Goal: Information Seeking & Learning: Learn about a topic

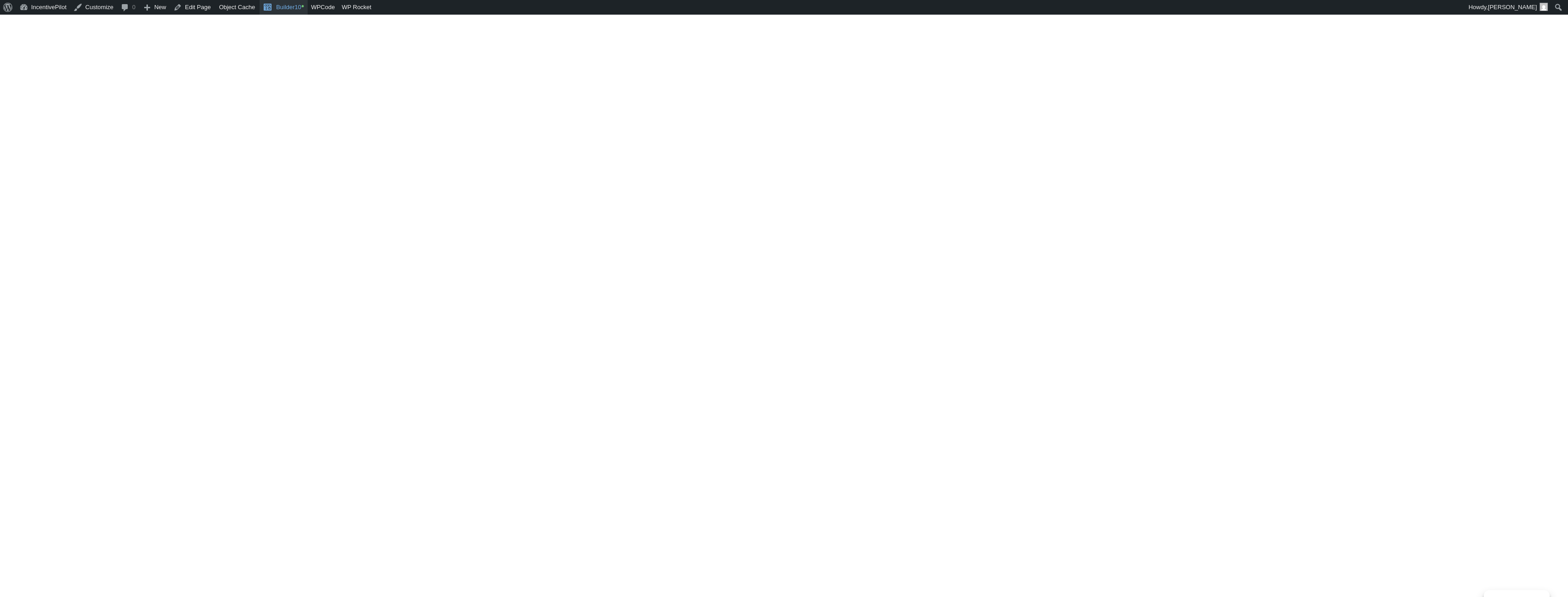
click at [293, 9] on link "Builder10 •" at bounding box center [284, 7] width 48 height 15
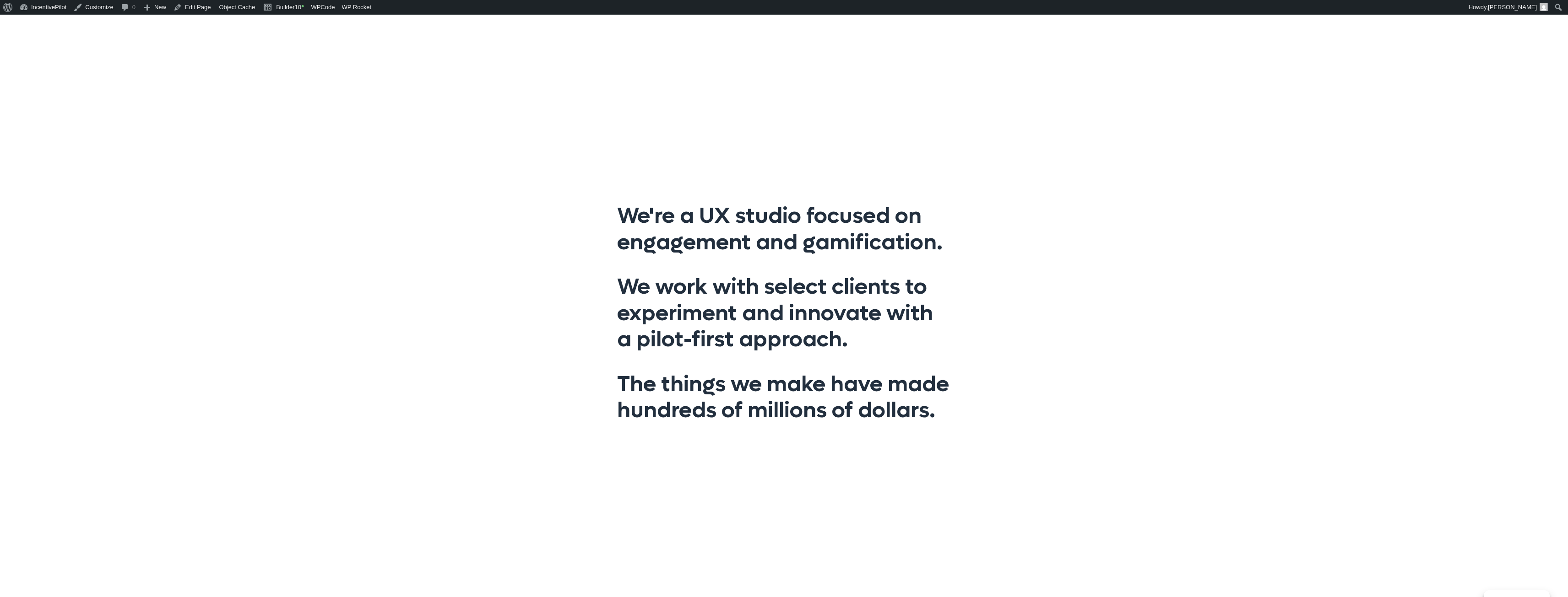
drag, startPoint x: 684, startPoint y: 213, endPoint x: 1039, endPoint y: 441, distance: 421.9
click at [1039, 441] on div "We're a UX studio focused on engagement and gamification. We work with select c…" at bounding box center [784, 313] width 1568 height 597
drag, startPoint x: 595, startPoint y: 365, endPoint x: 1007, endPoint y: 412, distance: 414.7
click at [1007, 412] on div "We're a UX studio focused on engagement and gamification. We work with select c…" at bounding box center [784, 313] width 1568 height 597
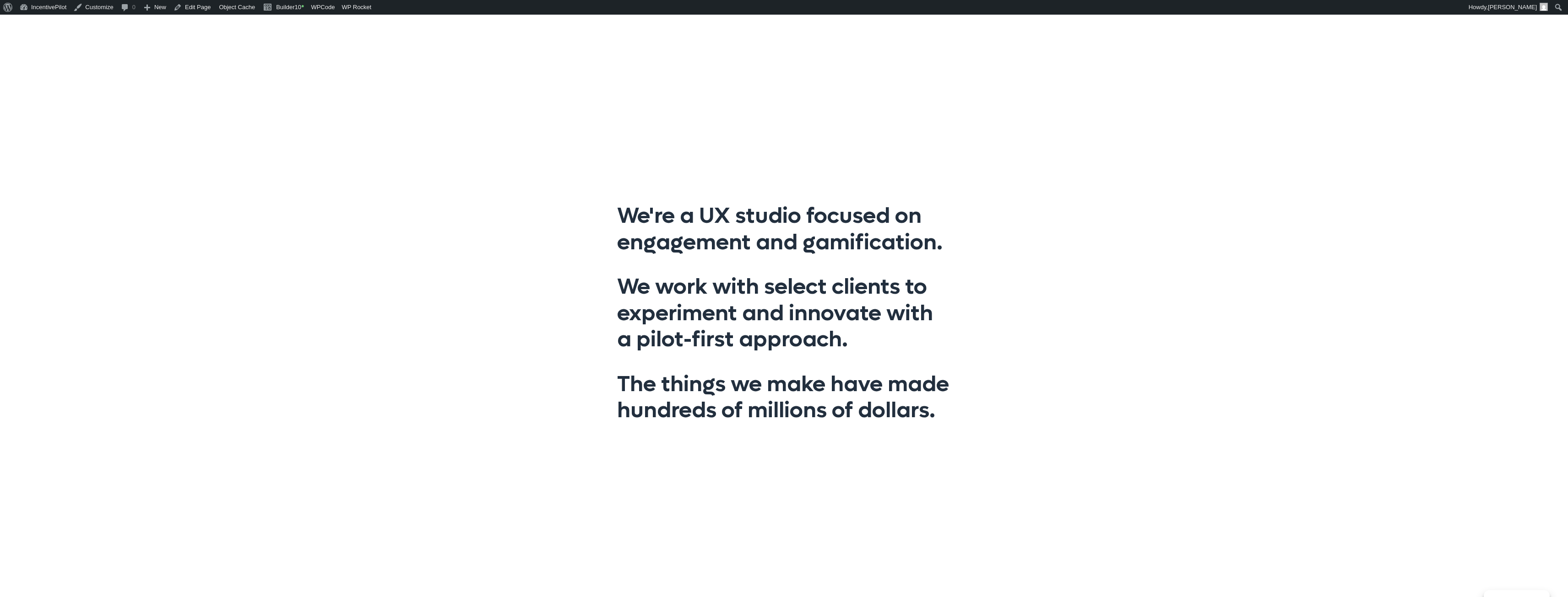
click at [1007, 412] on div "We're a UX studio focused on engagement and gamification. We work with select c…" at bounding box center [784, 313] width 1568 height 597
drag, startPoint x: 972, startPoint y: 418, endPoint x: 598, endPoint y: 381, distance: 375.8
click at [598, 381] on div "We're a UX studio focused on engagement and gamification. We work with select c…" at bounding box center [784, 313] width 1568 height 597
drag, startPoint x: 600, startPoint y: 375, endPoint x: 1068, endPoint y: 452, distance: 474.3
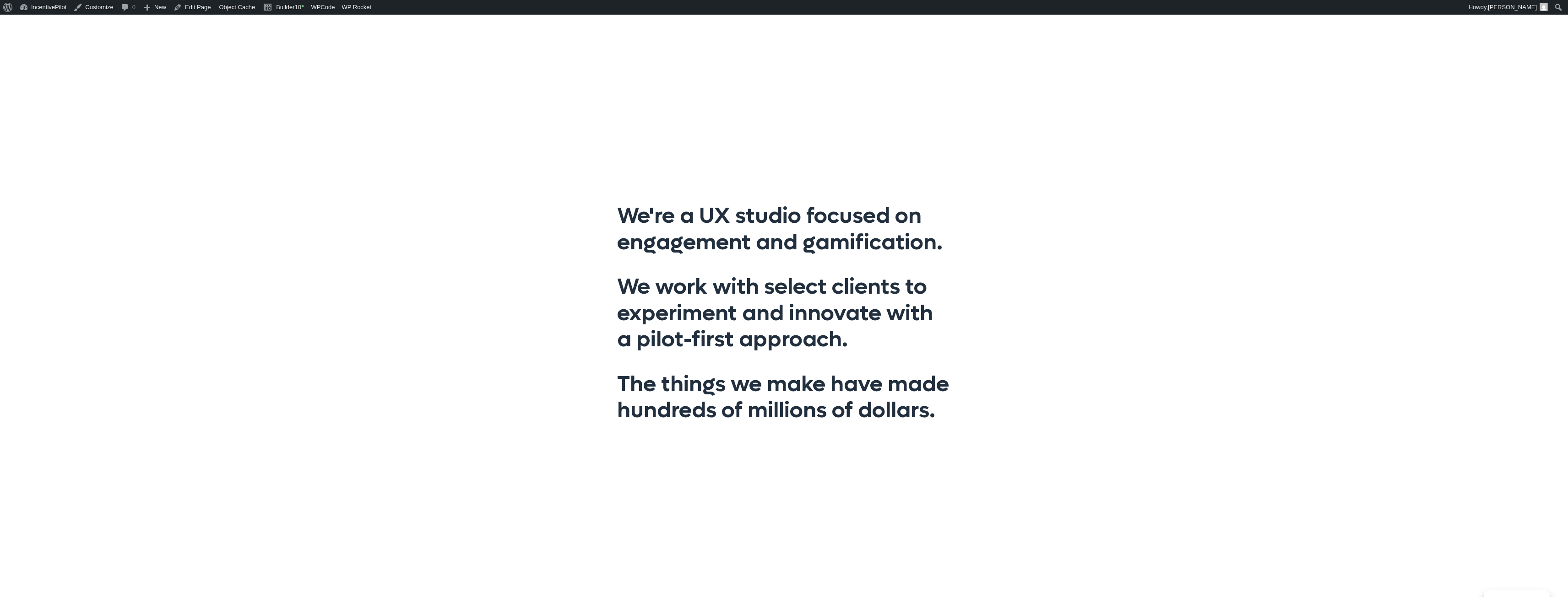
click at [1068, 452] on div "We're a UX studio focused on engagement and gamification. We work with select c…" at bounding box center [784, 313] width 1568 height 597
drag, startPoint x: 610, startPoint y: 280, endPoint x: 935, endPoint y: 353, distance: 333.1
click at [935, 353] on div "We're a UX studio focused on engagement and gamification. We work with select c…" at bounding box center [784, 313] width 353 height 239
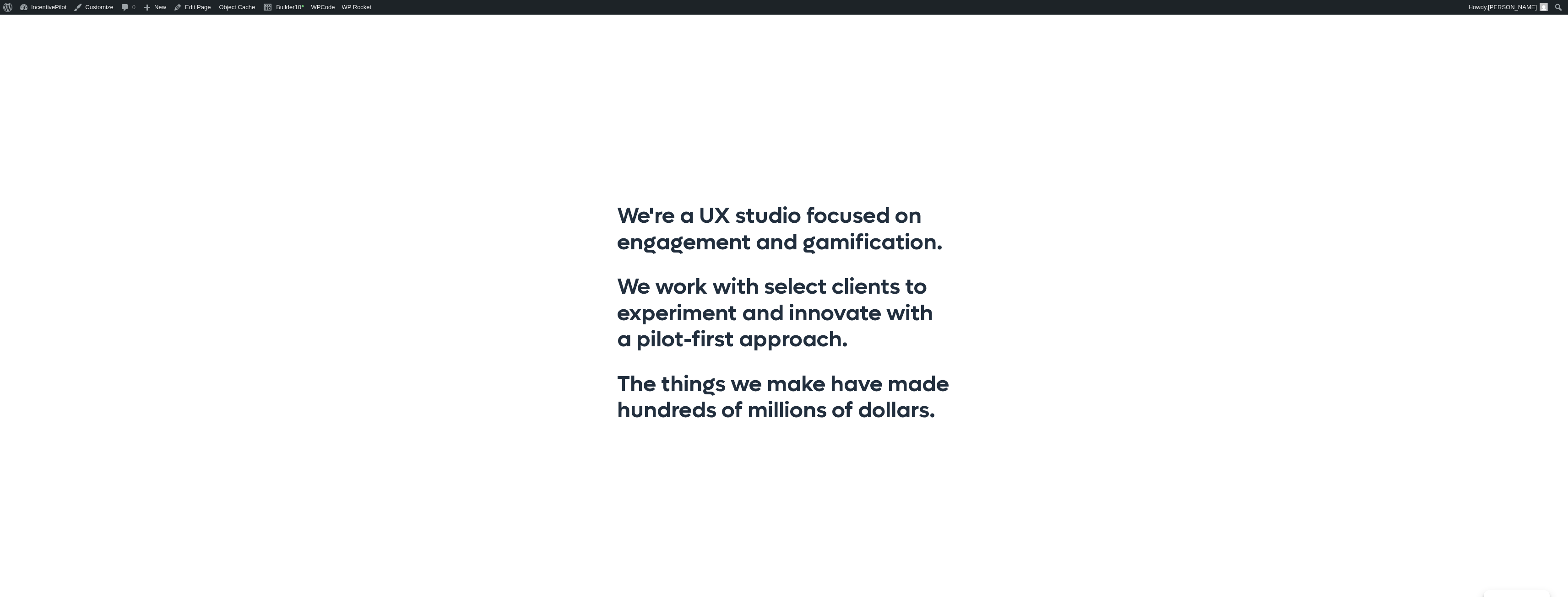
drag, startPoint x: 611, startPoint y: 197, endPoint x: 1010, endPoint y: 429, distance: 461.5
click at [1010, 429] on div "We're a UX studio focused on engagement and gamification. We work with select c…" at bounding box center [784, 313] width 1568 height 597
click at [273, 9] on link "Builder10 •" at bounding box center [284, 7] width 48 height 15
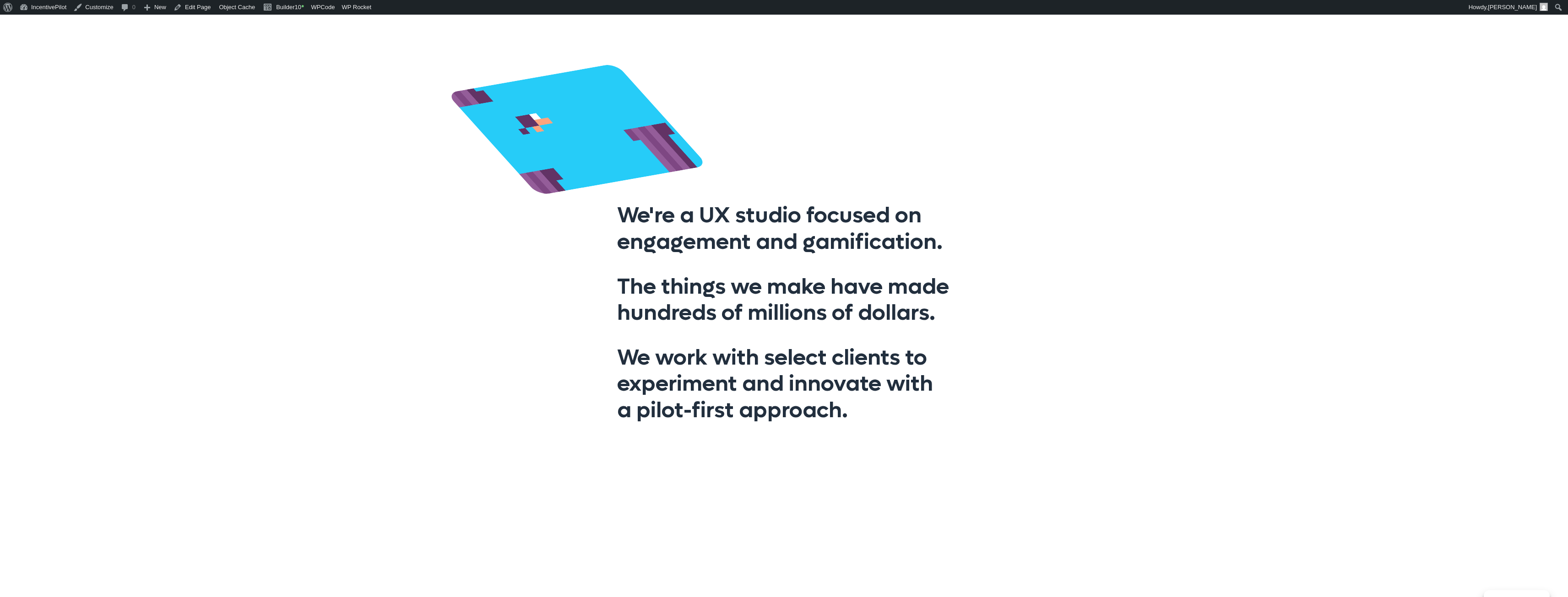
drag, startPoint x: 650, startPoint y: 361, endPoint x: 977, endPoint y: 411, distance: 330.8
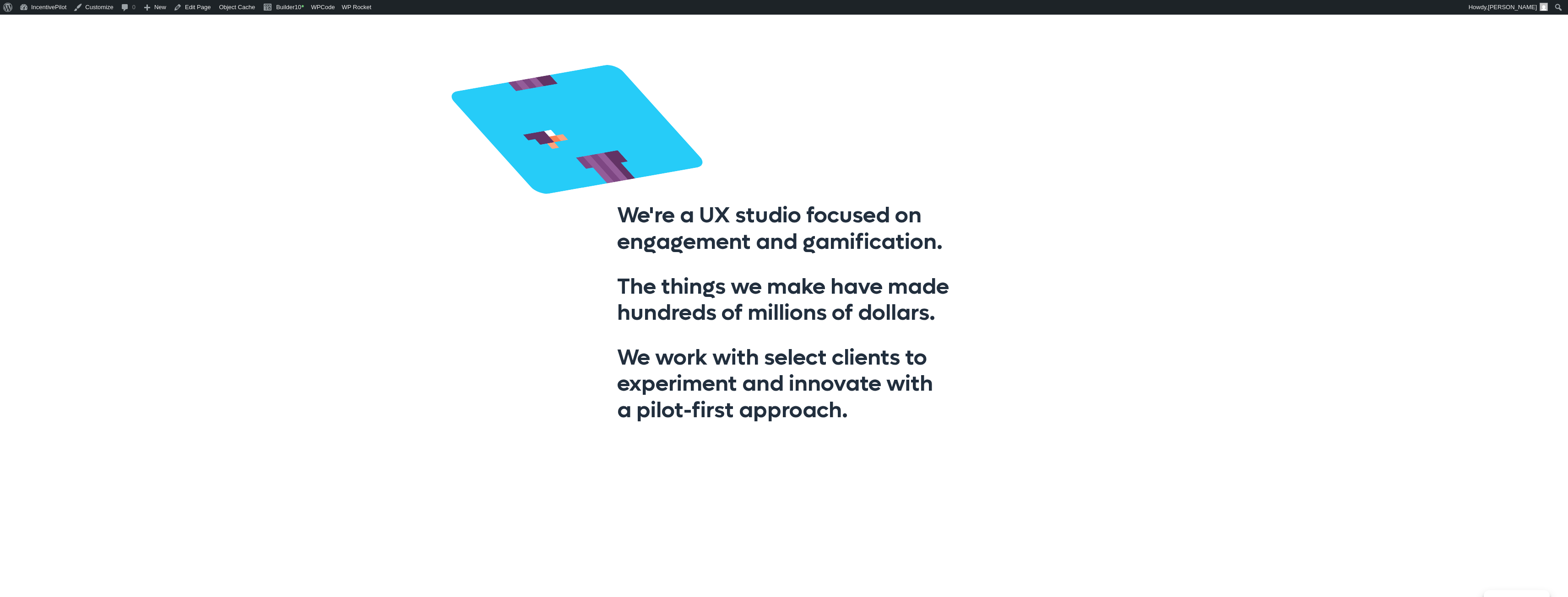
click at [977, 411] on div "We're a UX studio focused on engagement and gamification. The things we make ha…" at bounding box center [784, 313] width 1568 height 597
